Goal: Task Accomplishment & Management: Manage account settings

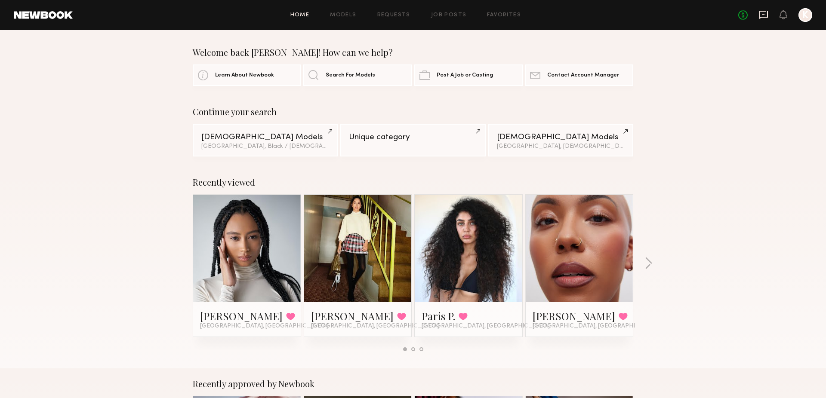
click at [763, 11] on icon at bounding box center [763, 15] width 9 height 8
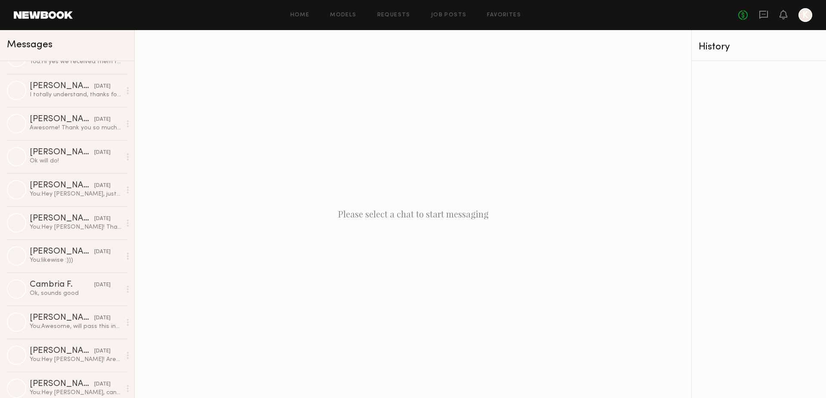
scroll to position [2008, 0]
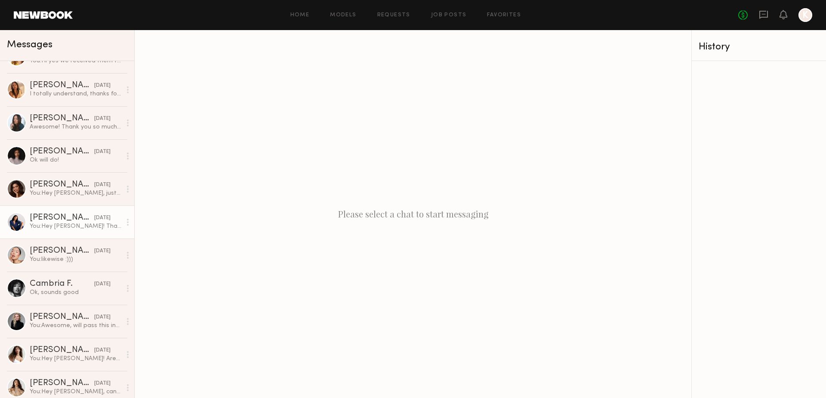
click at [80, 218] on div "[PERSON_NAME]" at bounding box center [62, 218] width 65 height 9
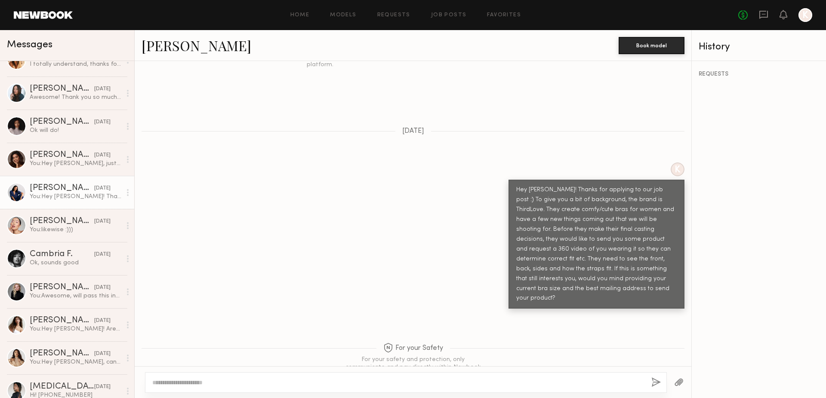
scroll to position [2010, 0]
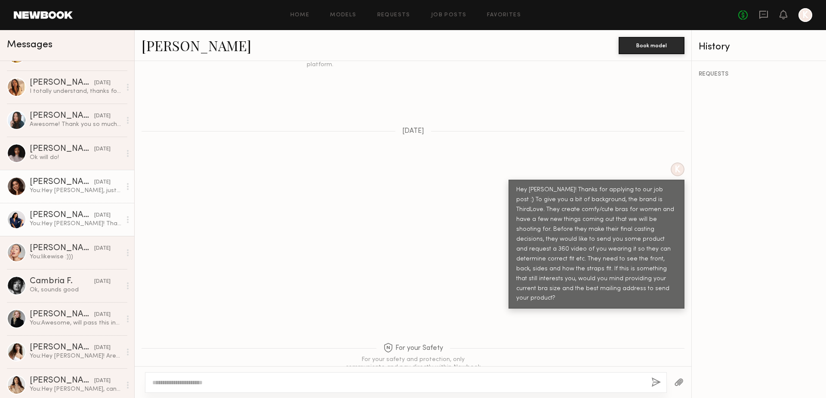
click at [61, 182] on div "[PERSON_NAME]" at bounding box center [62, 182] width 65 height 9
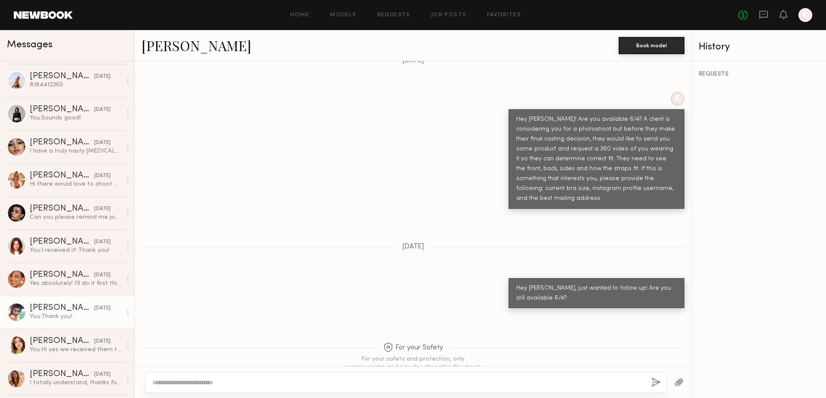
scroll to position [1719, 0]
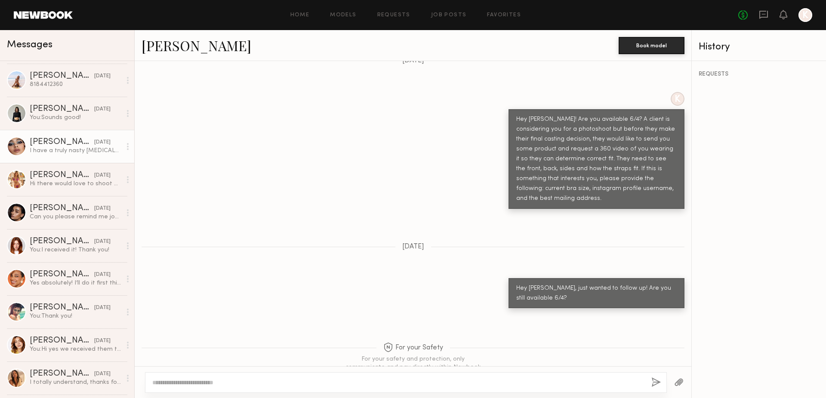
click at [64, 152] on div "I have a truly nasty [MEDICAL_DATA]" at bounding box center [76, 151] width 92 height 8
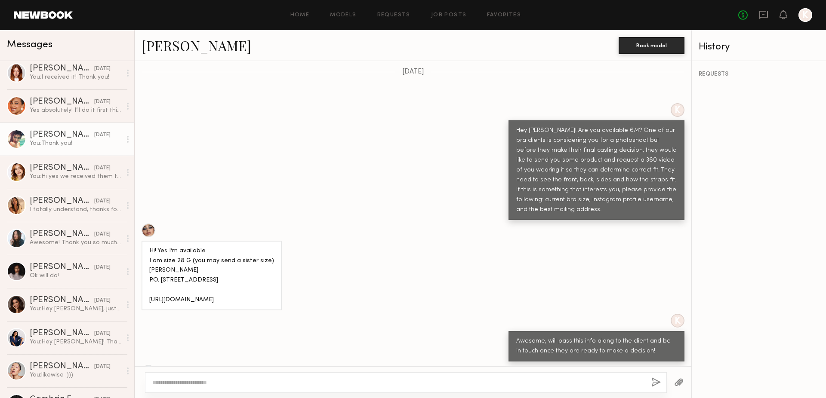
scroll to position [1952, 0]
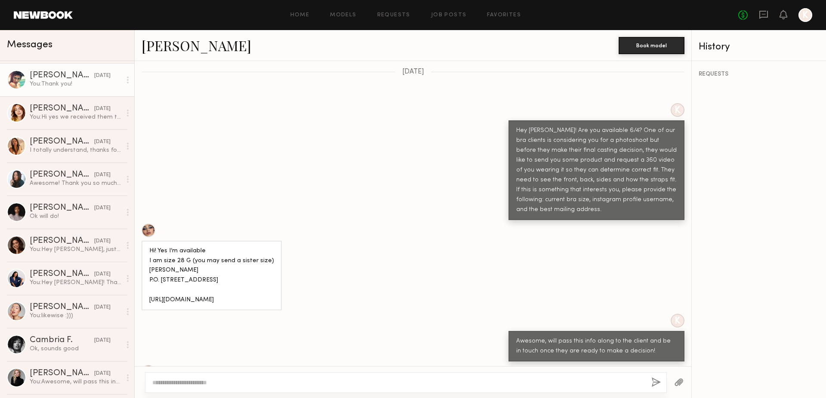
click at [77, 191] on link "[PERSON_NAME] [DATE] Awesome! Thank you so much. I will get those over to you a…" at bounding box center [67, 179] width 134 height 33
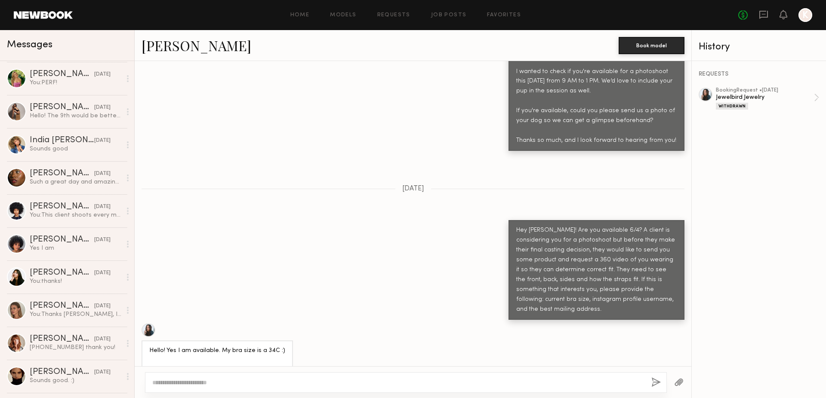
scroll to position [991, 0]
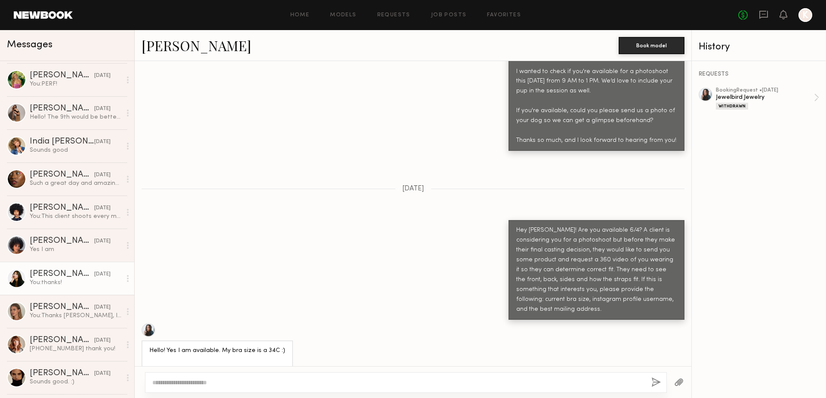
click at [82, 273] on div "[PERSON_NAME]" at bounding box center [62, 274] width 65 height 9
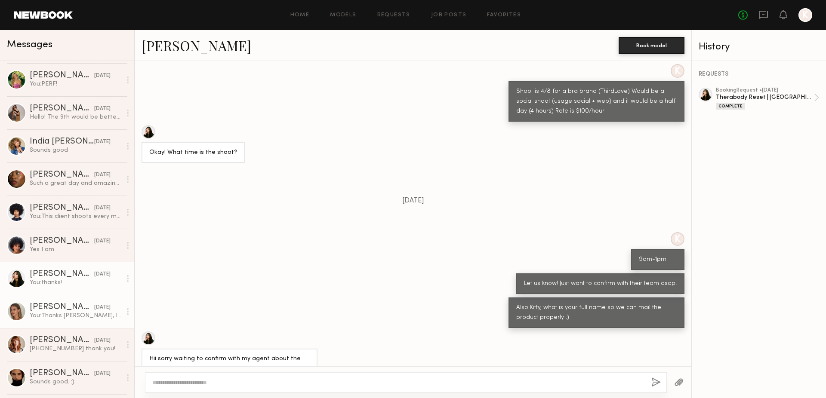
click at [62, 317] on div "You: Thanks [PERSON_NAME], I'll run that by the team" at bounding box center [76, 316] width 92 height 8
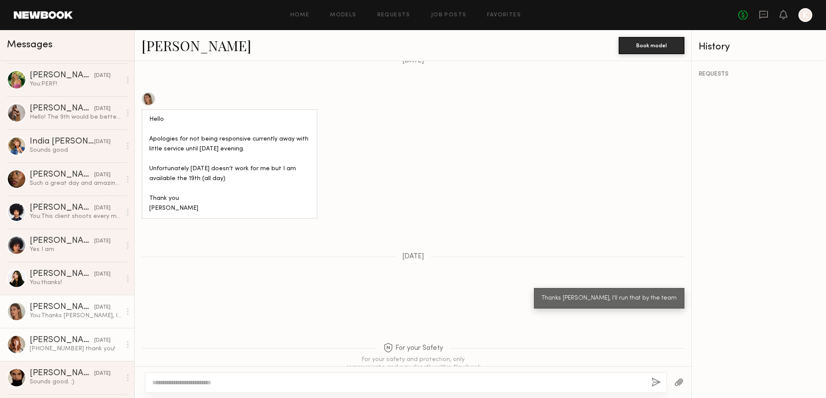
click at [63, 345] on div "[PHONE_NUMBER] thank you!" at bounding box center [76, 349] width 92 height 8
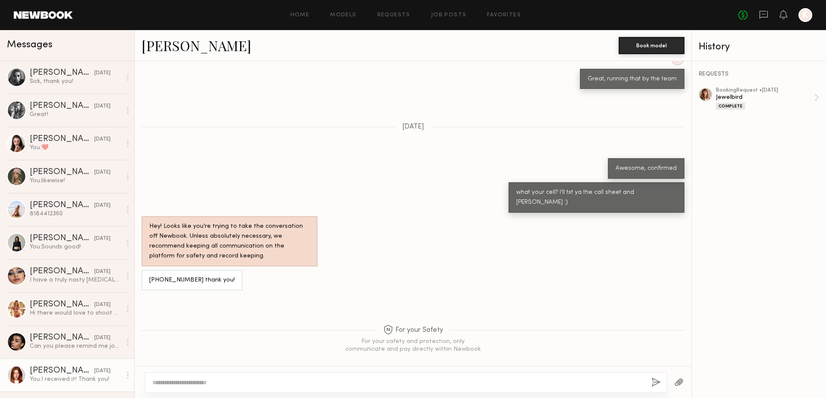
click at [75, 383] on div "You: I received it! Thank you!" at bounding box center [76, 379] width 92 height 8
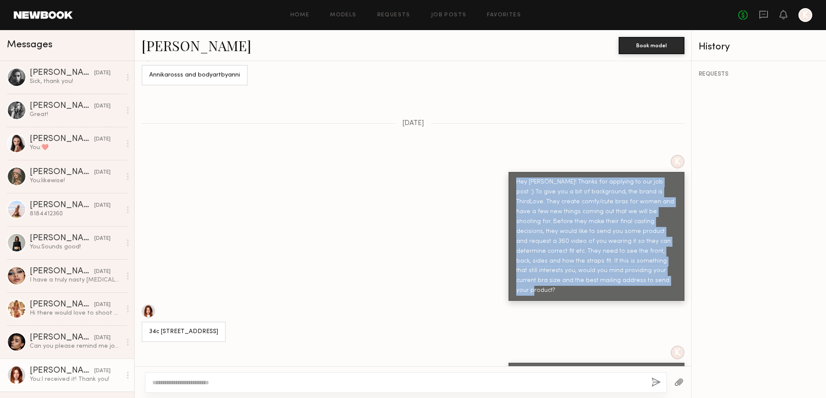
drag, startPoint x: 564, startPoint y: 264, endPoint x: 516, endPoint y: 165, distance: 110.0
click at [516, 178] on div "Hey [PERSON_NAME]! Thanks for applying to our job post :) To give you a bit of …" at bounding box center [596, 237] width 160 height 118
copy div "Hey [PERSON_NAME]! Thanks for applying to our job post :) To give you a bit of …"
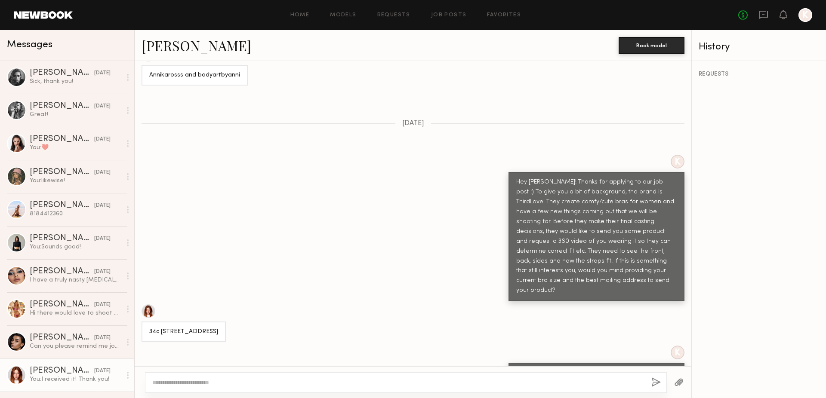
click at [369, 13] on div "Home Models Requests Job Posts Favorites Sign Out" at bounding box center [405, 15] width 665 height 6
click at [441, 15] on link "Job Posts" at bounding box center [449, 15] width 36 height 6
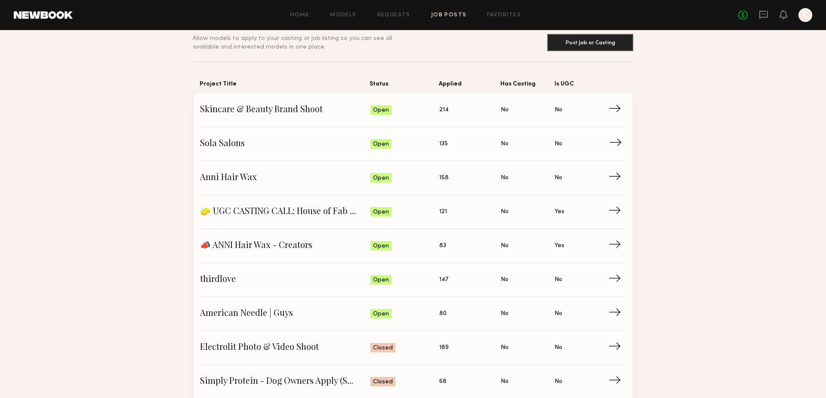
scroll to position [54, 0]
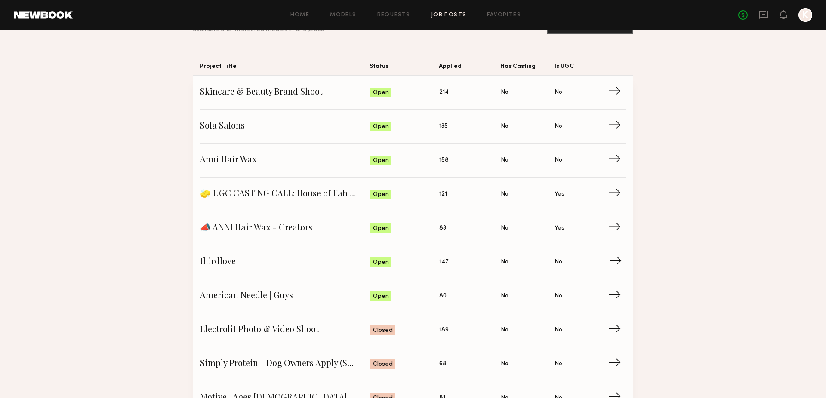
click at [249, 262] on span "thirdlove" at bounding box center [285, 262] width 170 height 13
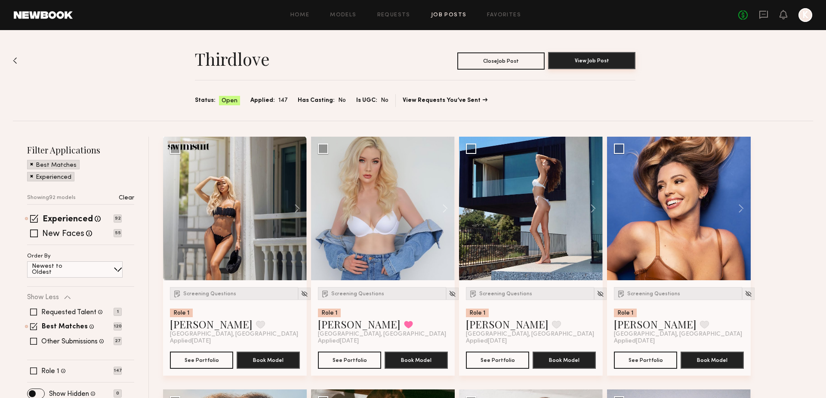
click at [584, 59] on button "View Job Post" at bounding box center [591, 60] width 87 height 17
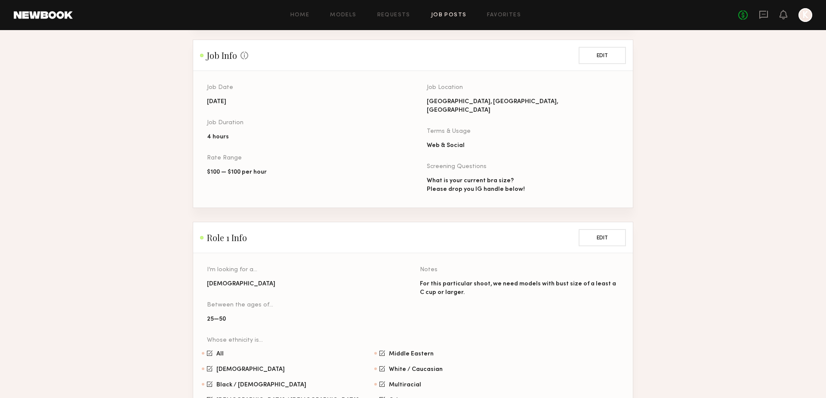
scroll to position [449, 0]
